Goal: Transaction & Acquisition: Purchase product/service

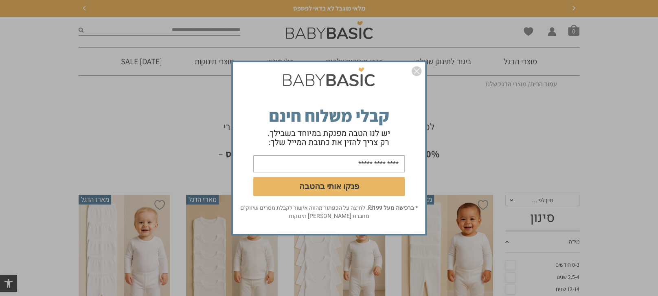
click at [374, 165] on input "email" at bounding box center [328, 164] width 151 height 17
type input "**********"
click at [342, 186] on button "פנקו אותי בהטבה" at bounding box center [328, 187] width 151 height 19
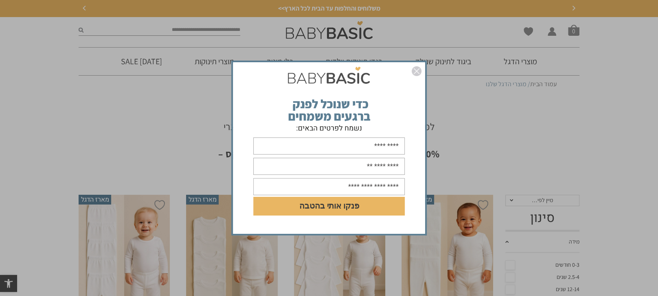
click at [356, 143] on input "text" at bounding box center [328, 146] width 151 height 17
type input "**"
click at [355, 167] on input "text" at bounding box center [328, 166] width 151 height 17
type input "**********"
click at [346, 187] on input "text" at bounding box center [328, 186] width 151 height 17
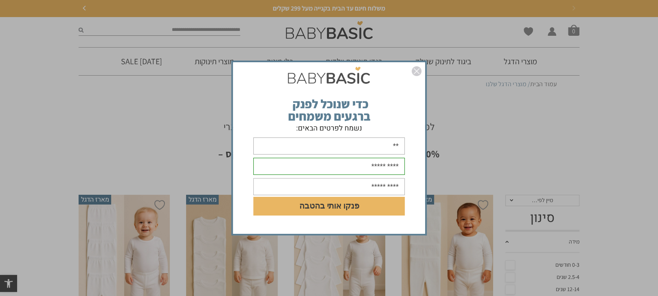
drag, startPoint x: 357, startPoint y: 185, endPoint x: 364, endPoint y: 186, distance: 6.6
click at [364, 186] on input "text" at bounding box center [328, 186] width 151 height 17
drag, startPoint x: 366, startPoint y: 185, endPoint x: 355, endPoint y: 188, distance: 11.0
click at [355, 188] on input "text" at bounding box center [328, 186] width 151 height 17
click at [358, 187] on input "text" at bounding box center [328, 186] width 151 height 17
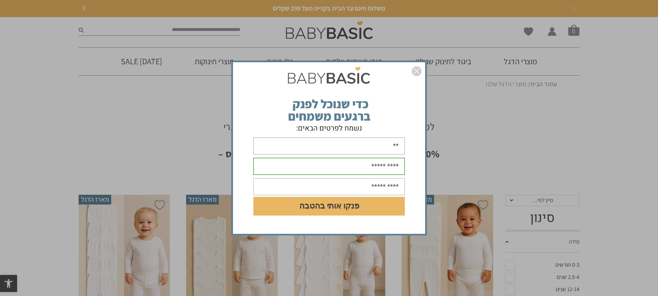
click at [359, 186] on input "text" at bounding box center [328, 186] width 151 height 17
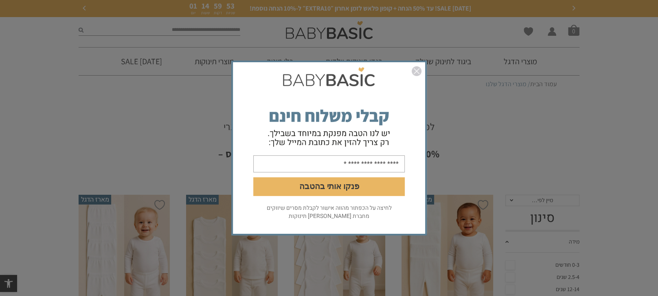
click at [337, 201] on form "**********" at bounding box center [329, 134] width 192 height 140
click at [347, 192] on button "פנקו אותי בהטבה" at bounding box center [328, 187] width 151 height 19
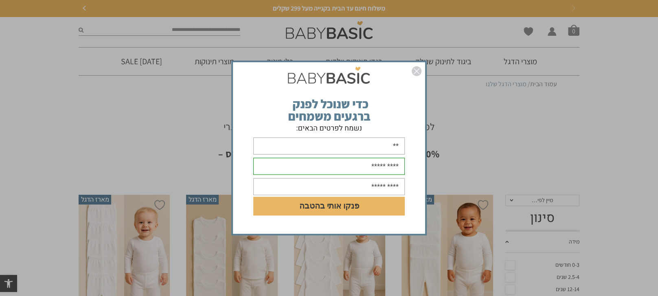
click at [367, 186] on input "**********" at bounding box center [328, 186] width 151 height 17
click at [397, 185] on input "**********" at bounding box center [328, 186] width 151 height 17
type input "**********"
click at [341, 209] on button "פנקו אותי בהטבה" at bounding box center [328, 206] width 151 height 19
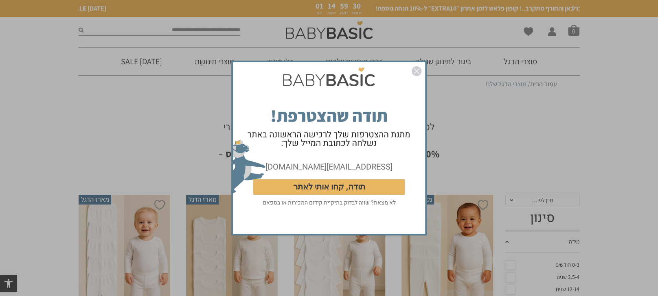
click at [345, 189] on button "תודה, קחו אותי לאתר" at bounding box center [328, 187] width 151 height 15
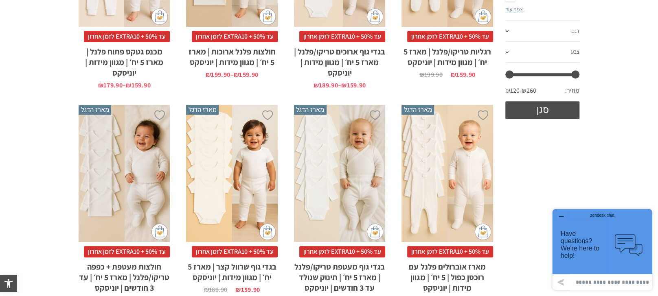
scroll to position [204, 0]
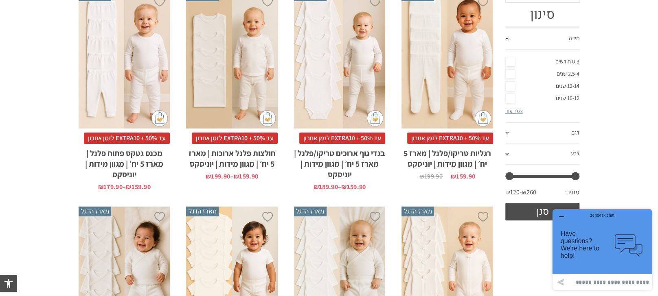
click at [559, 60] on link "0-3 חודשים" at bounding box center [542, 62] width 75 height 12
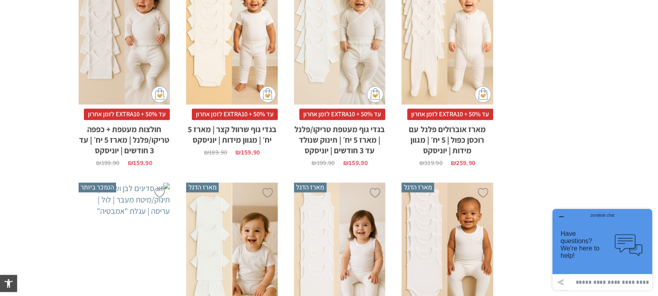
scroll to position [407, 0]
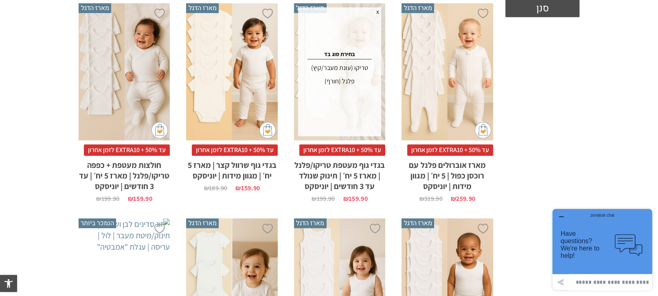
click at [350, 83] on div "פלנל (חורף)" at bounding box center [339, 81] width 81 height 13
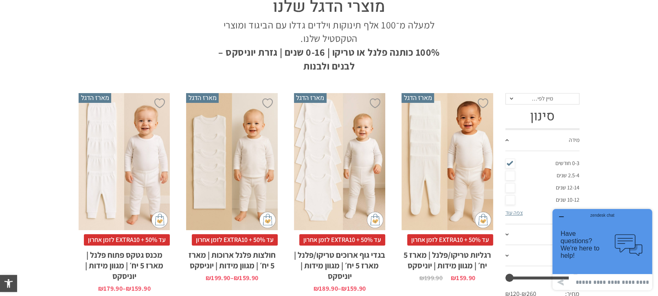
scroll to position [204, 0]
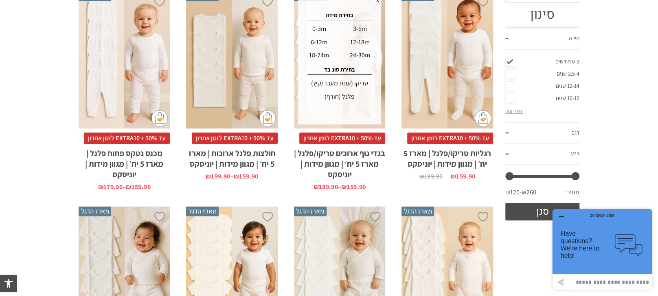
click at [322, 30] on div "0-3m" at bounding box center [318, 28] width 39 height 13
click at [333, 97] on div "פלנל (חורף)" at bounding box center [339, 96] width 81 height 13
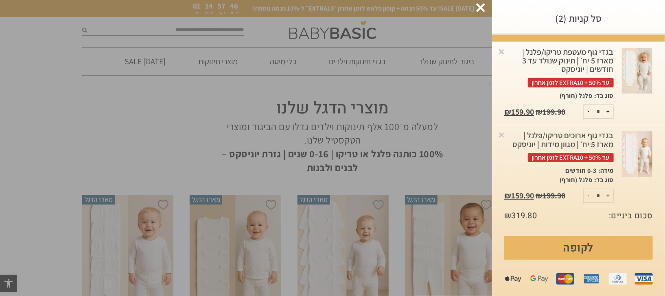
scroll to position [33, 0]
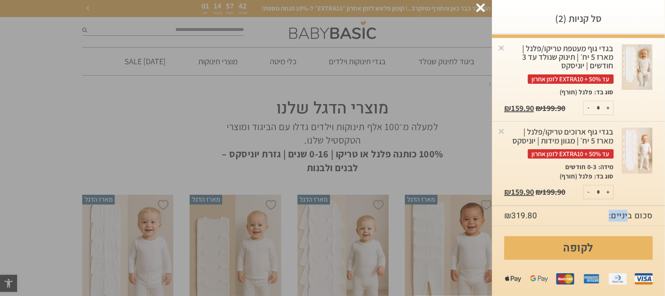
drag, startPoint x: 629, startPoint y: 217, endPoint x: 577, endPoint y: 216, distance: 51.7
click at [577, 216] on p "סכום ביניים: ₪ 319.80" at bounding box center [578, 216] width 173 height 20
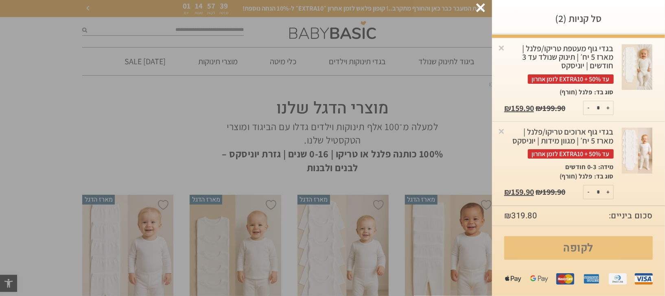
click at [591, 248] on link "לקופה" at bounding box center [578, 249] width 149 height 24
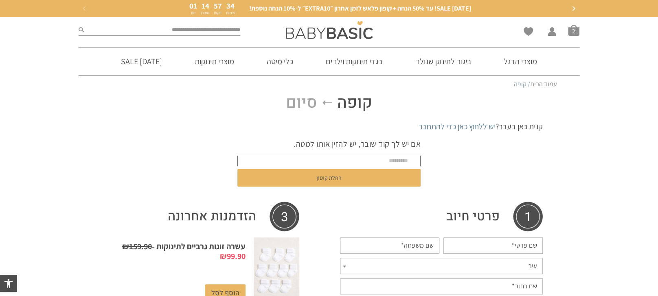
click at [395, 160] on input "text" at bounding box center [328, 161] width 183 height 11
drag, startPoint x: 394, startPoint y: 161, endPoint x: 448, endPoint y: 161, distance: 53.3
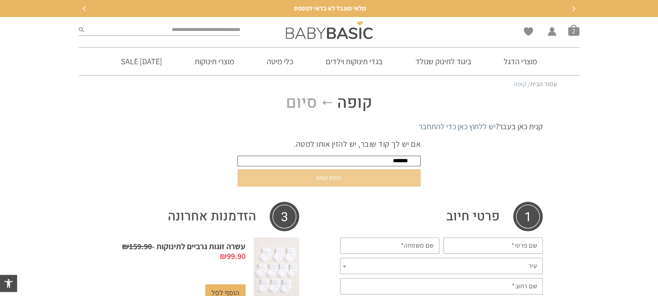
type input "*******"
click at [369, 178] on button "החלת קופון" at bounding box center [328, 178] width 183 height 18
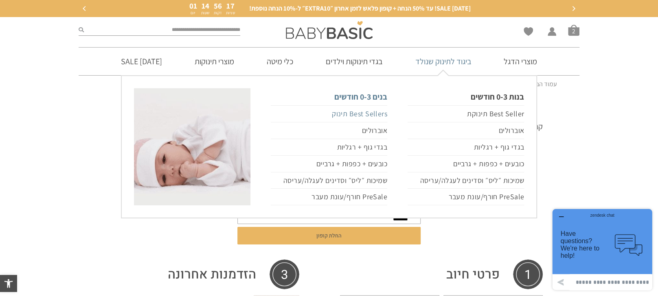
click at [385, 115] on link "Best Sellers תינוק" at bounding box center [329, 113] width 116 height 17
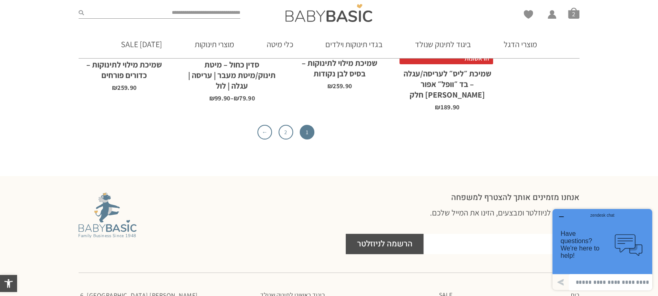
scroll to position [2748, 0]
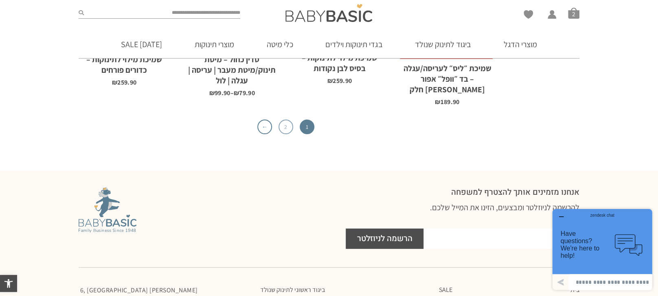
click at [291, 120] on link "2" at bounding box center [285, 127] width 15 height 15
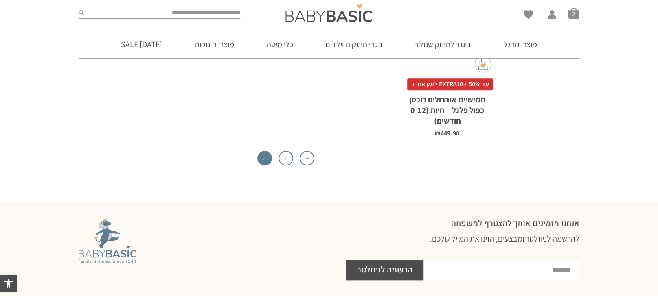
scroll to position [458, 0]
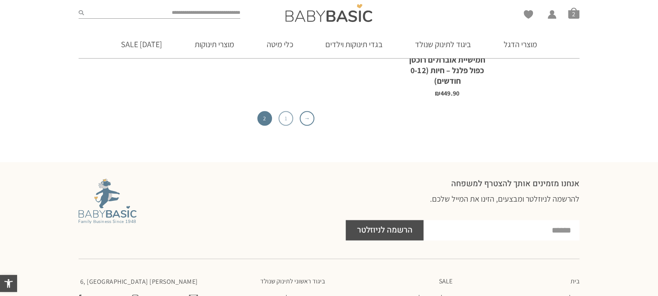
click at [289, 122] on link "1" at bounding box center [285, 118] width 15 height 15
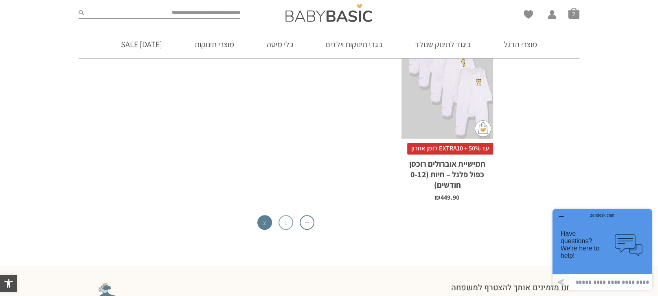
scroll to position [305, 0]
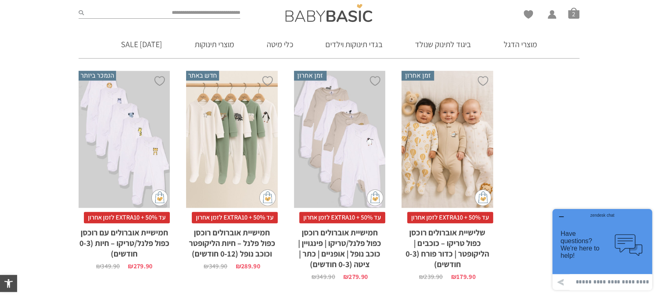
scroll to position [712, 0]
